Goal: Transaction & Acquisition: Book appointment/travel/reservation

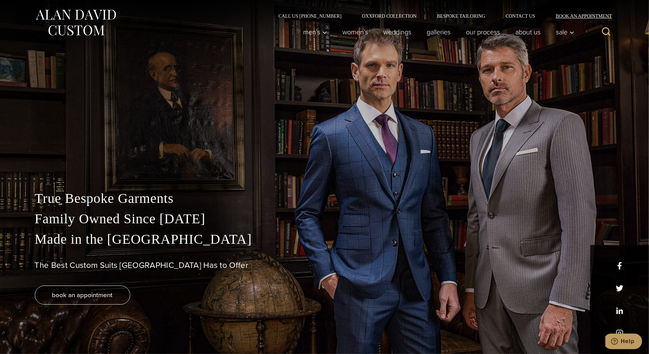
click at [559, 15] on link "Book an Appointment" at bounding box center [579, 16] width 69 height 5
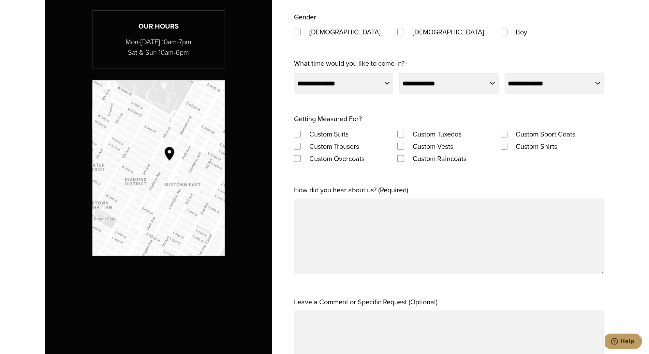
scroll to position [556, 0]
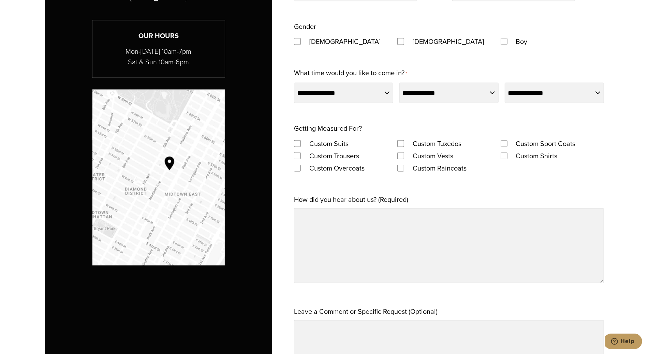
click at [122, 177] on img "Map to Alan David Custom" at bounding box center [158, 178] width 132 height 176
